Goal: Go to known website: Go to known website

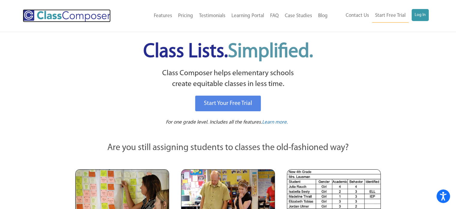
click at [84, 20] on img at bounding box center [67, 15] width 88 height 13
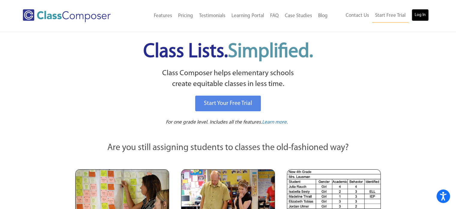
click at [418, 9] on link "Log In" at bounding box center [420, 15] width 17 height 12
